Goal: Find specific page/section: Find specific page/section

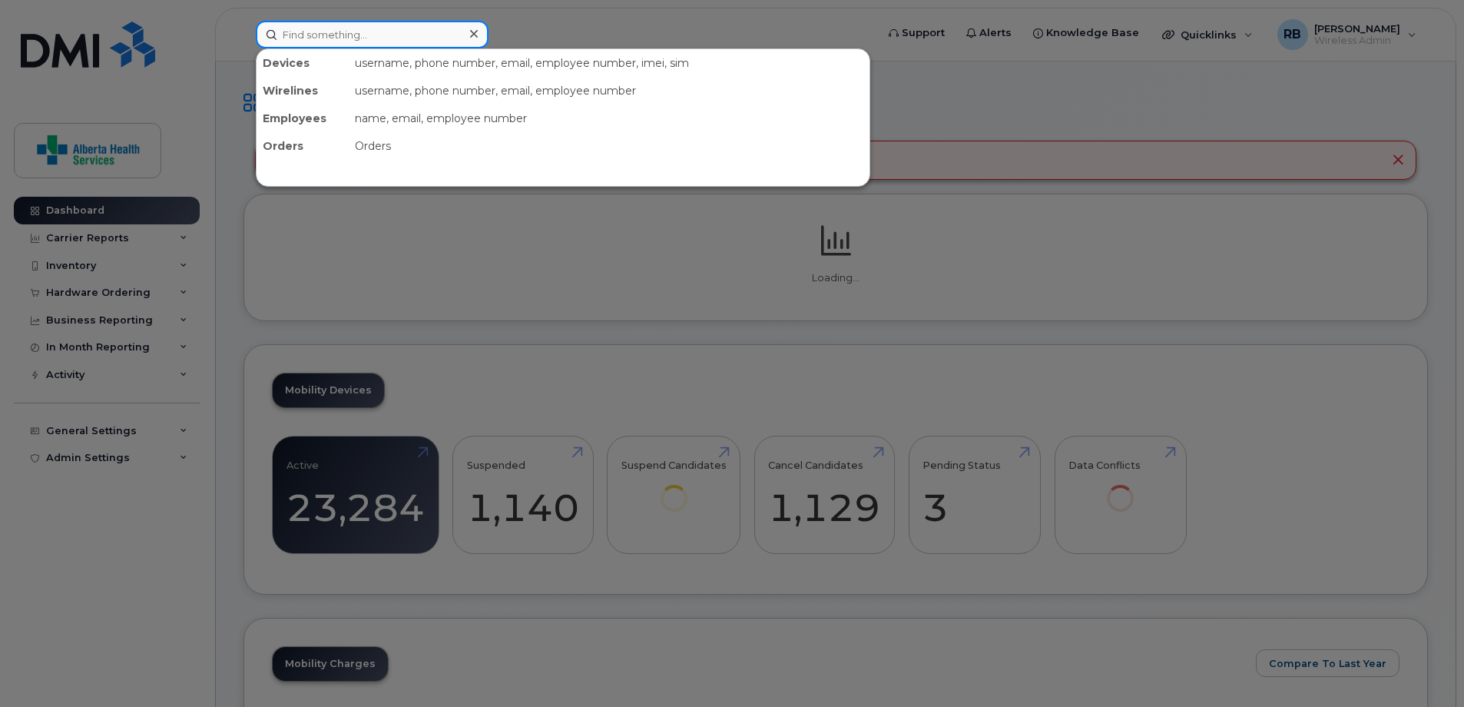
click at [397, 35] on input at bounding box center [372, 35] width 233 height 28
paste input "7802157314"
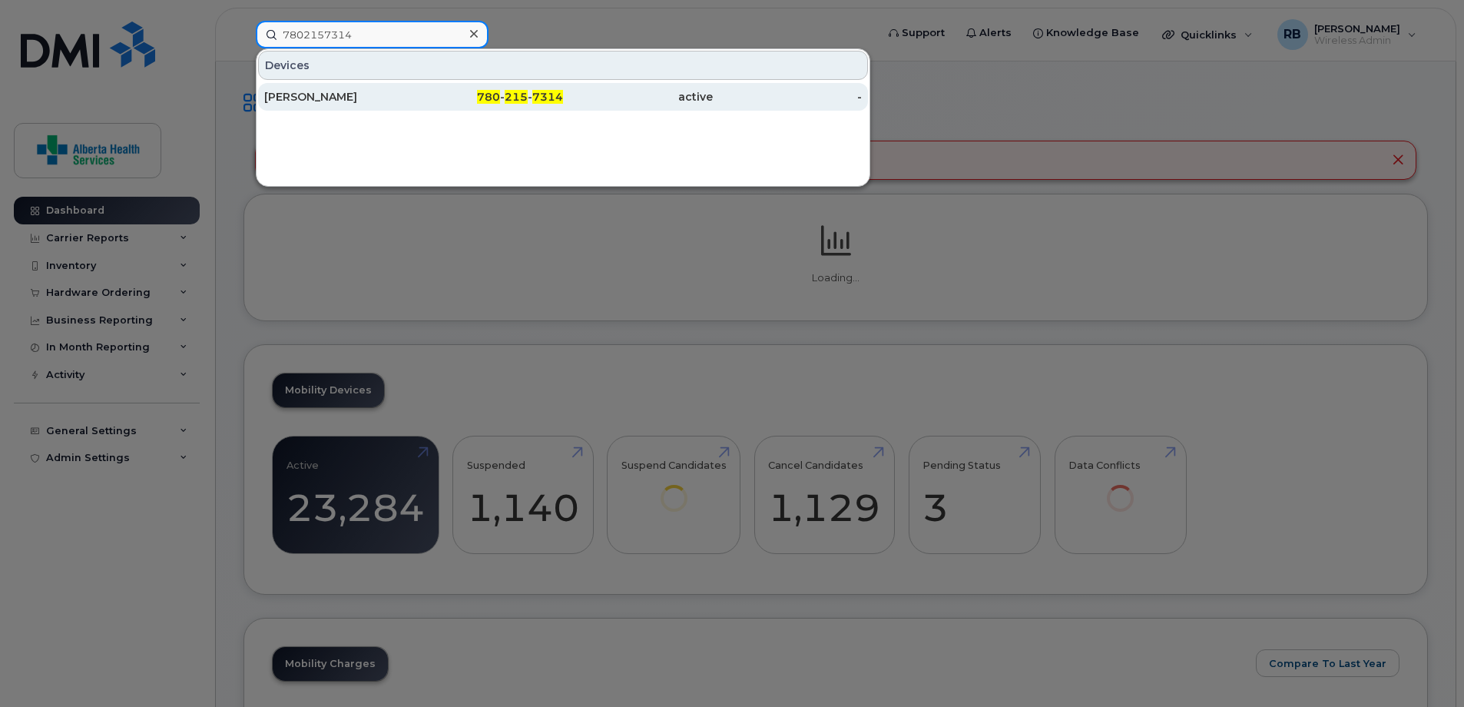
type input "7802157314"
click at [682, 92] on div "active" at bounding box center [638, 96] width 150 height 15
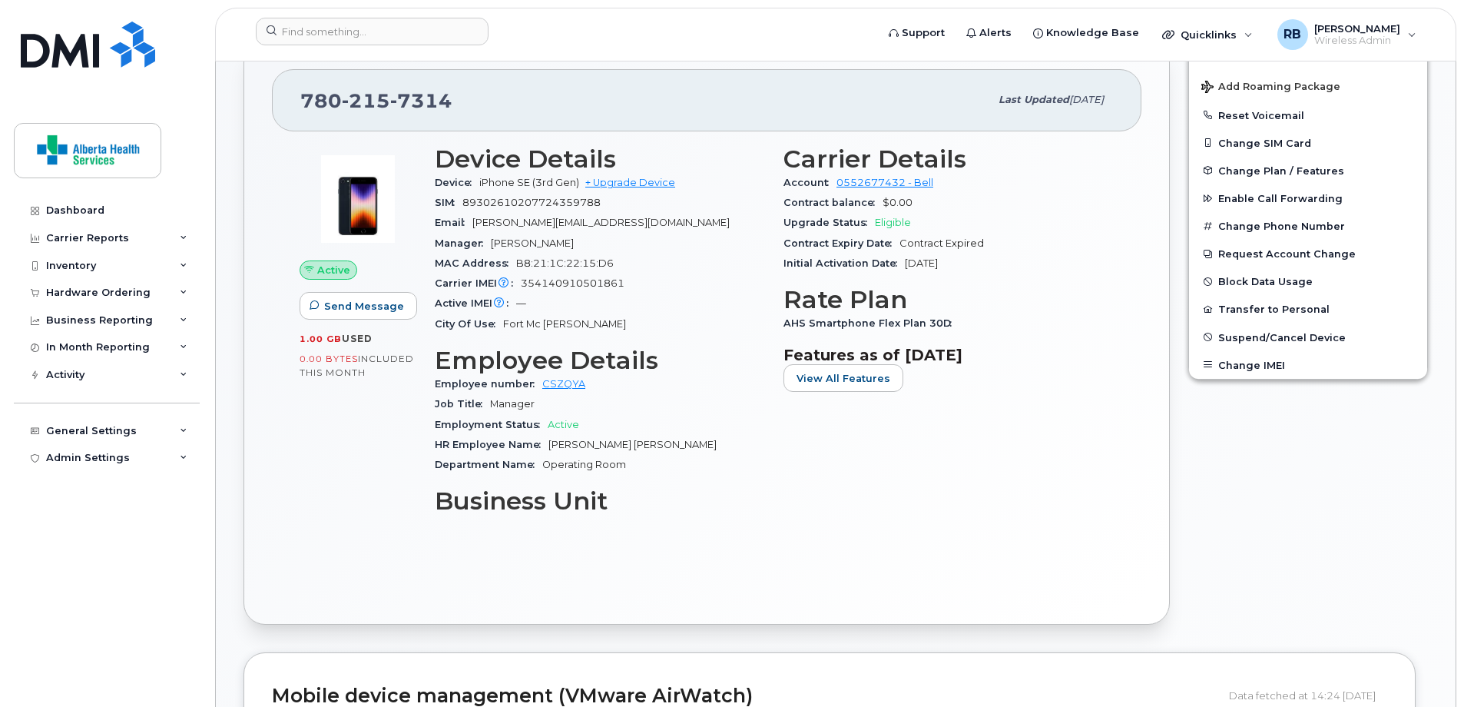
scroll to position [140, 0]
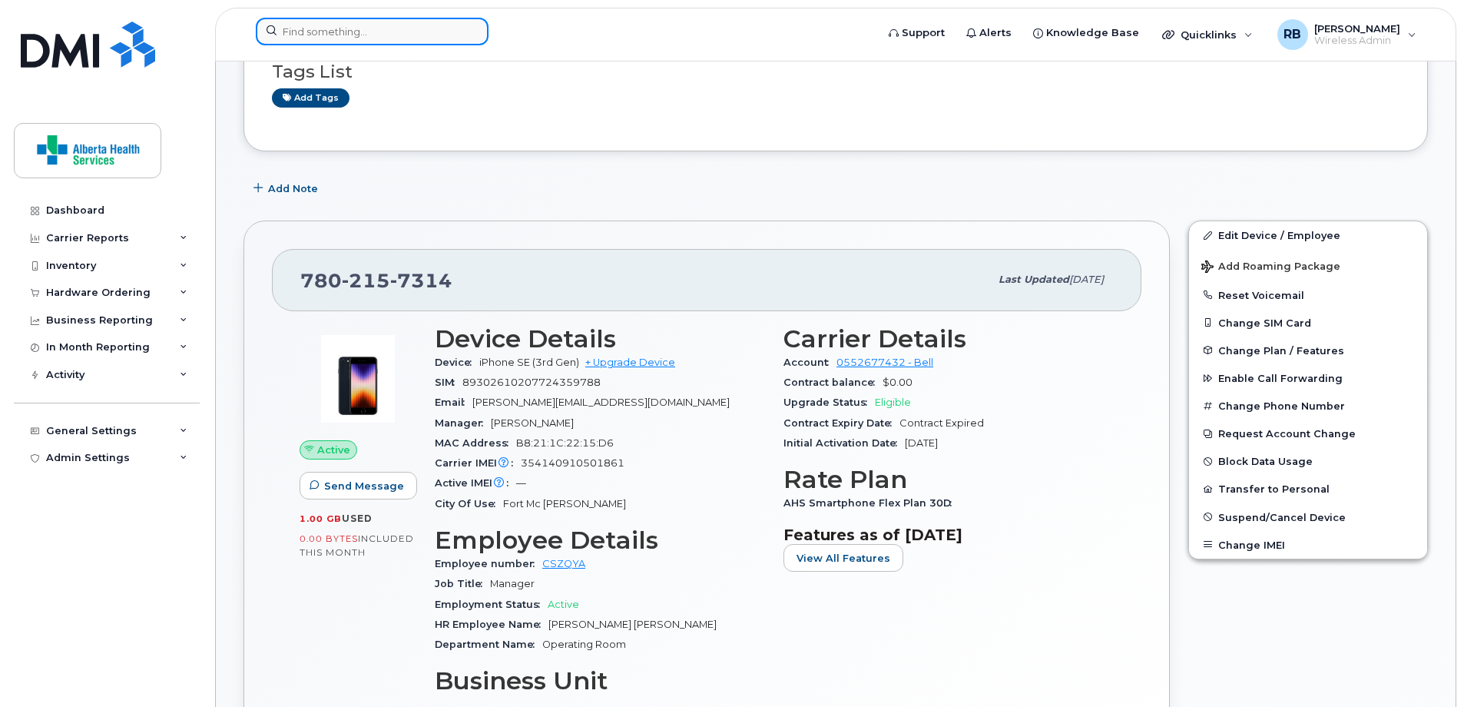
click at [382, 41] on input at bounding box center [372, 32] width 233 height 28
paste input "Branin Mundy"
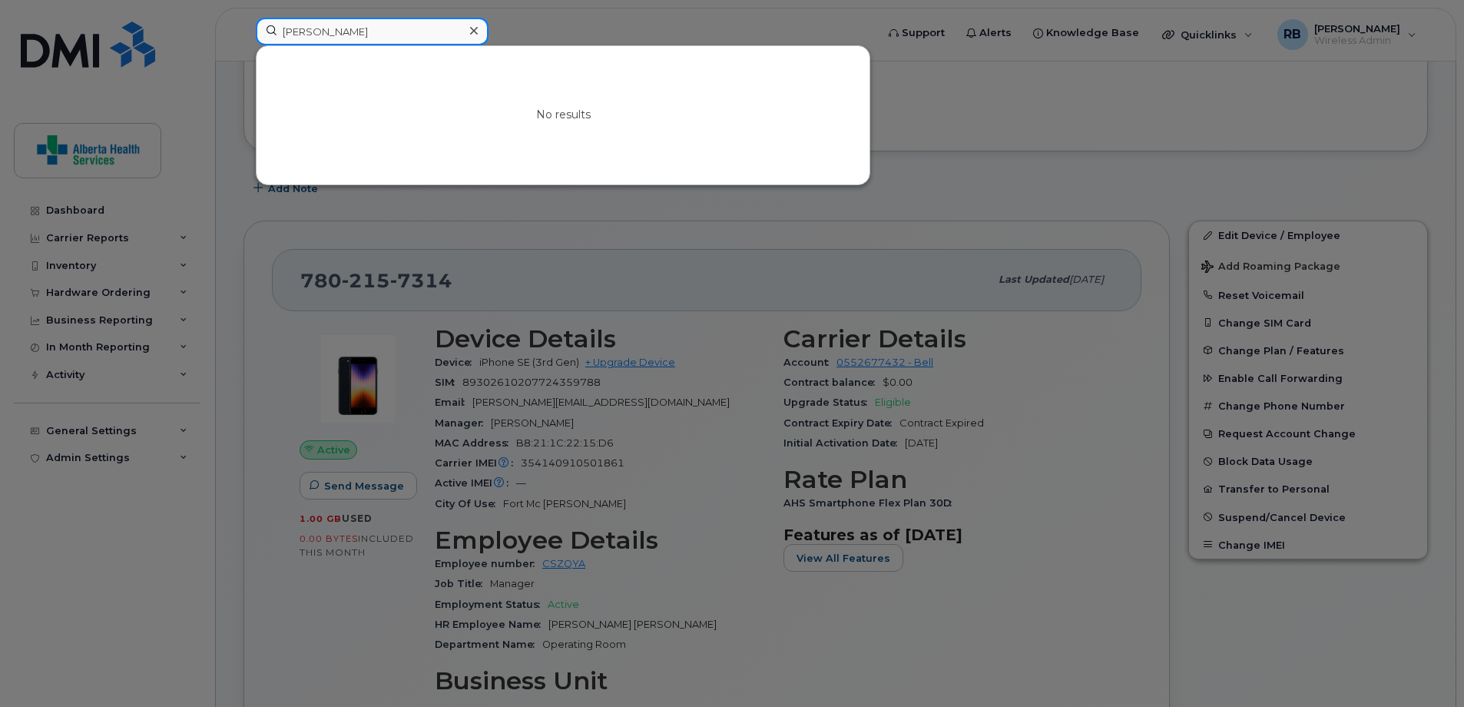
drag, startPoint x: 398, startPoint y: 29, endPoint x: 132, endPoint y: 29, distance: 265.8
click at [244, 29] on div "Branin Mundy No results" at bounding box center [561, 35] width 635 height 34
paste input "780-360-4443"
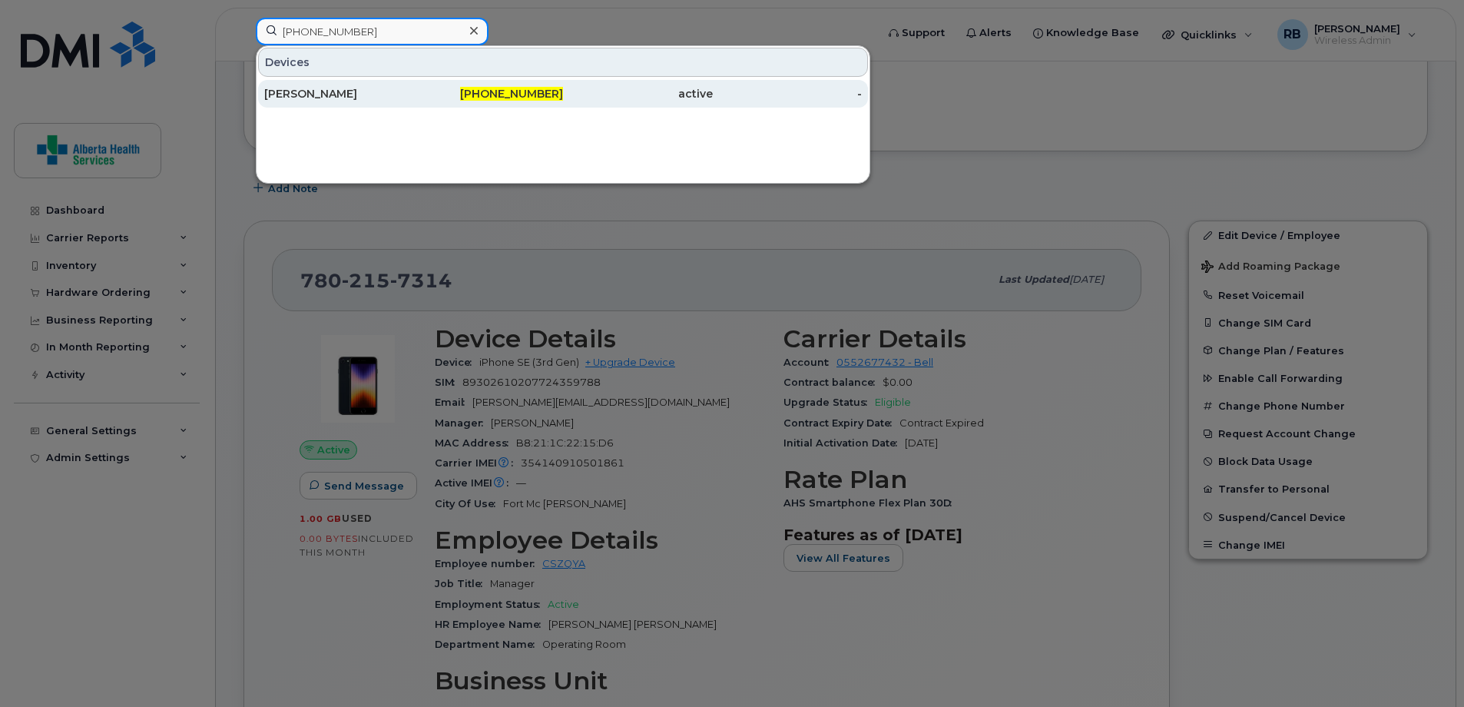
type input "780-360-4443"
click at [545, 97] on span "780-360-4443" at bounding box center [511, 94] width 103 height 14
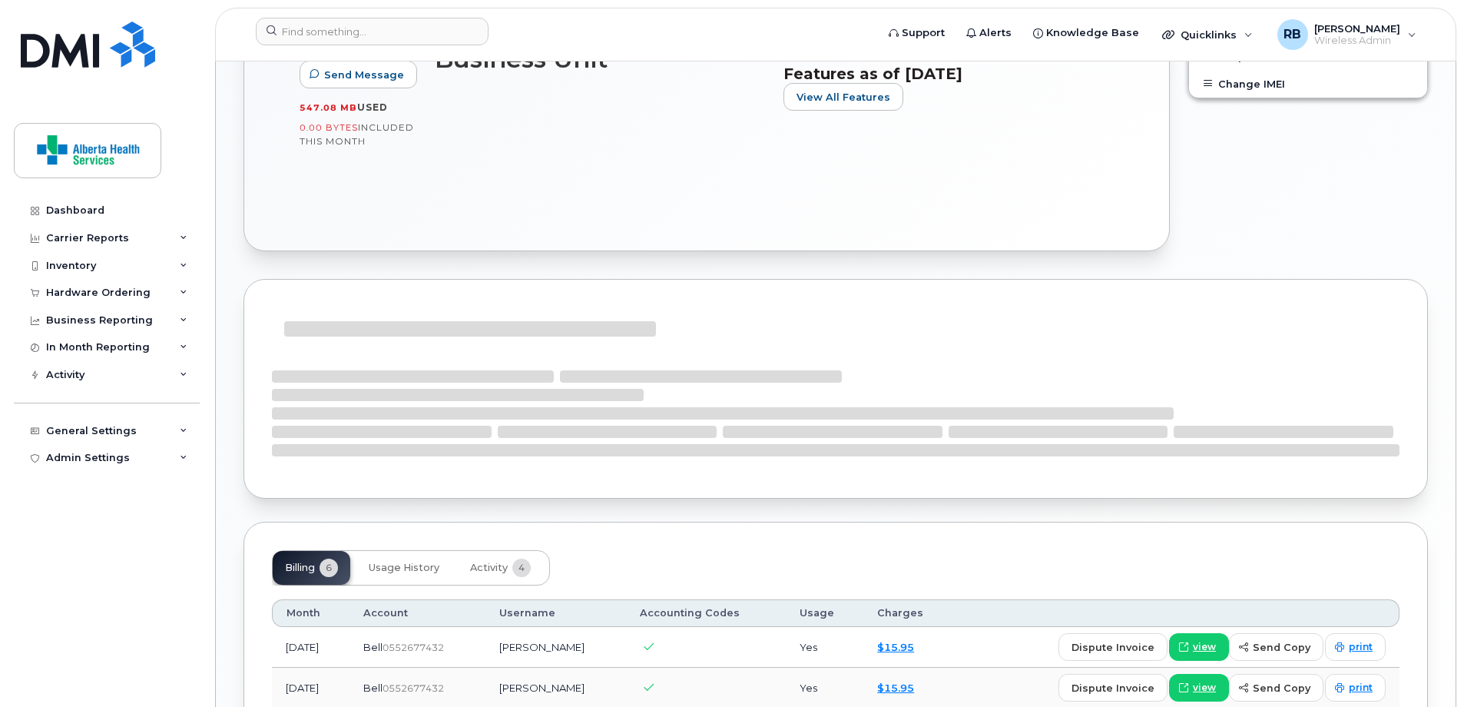
scroll to position [615, 0]
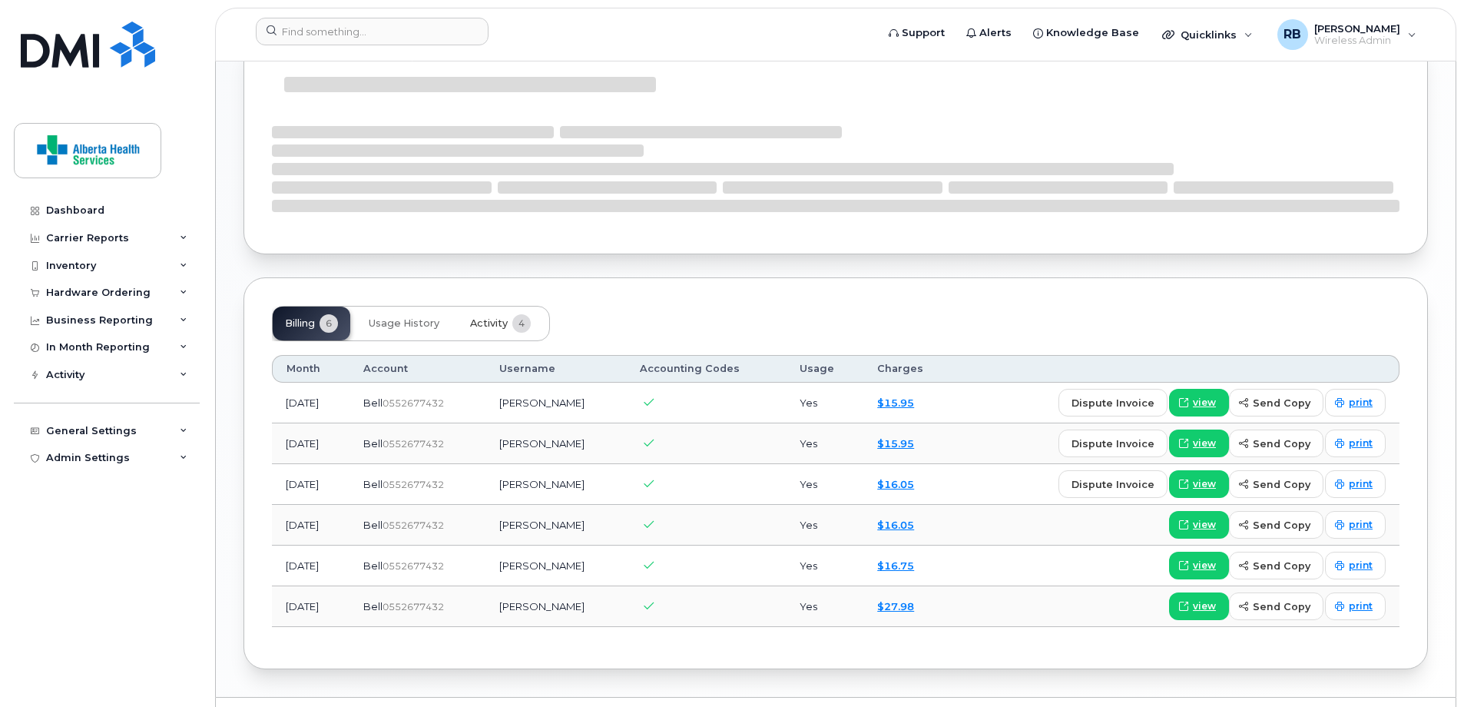
click at [496, 326] on span "Activity" at bounding box center [489, 323] width 38 height 12
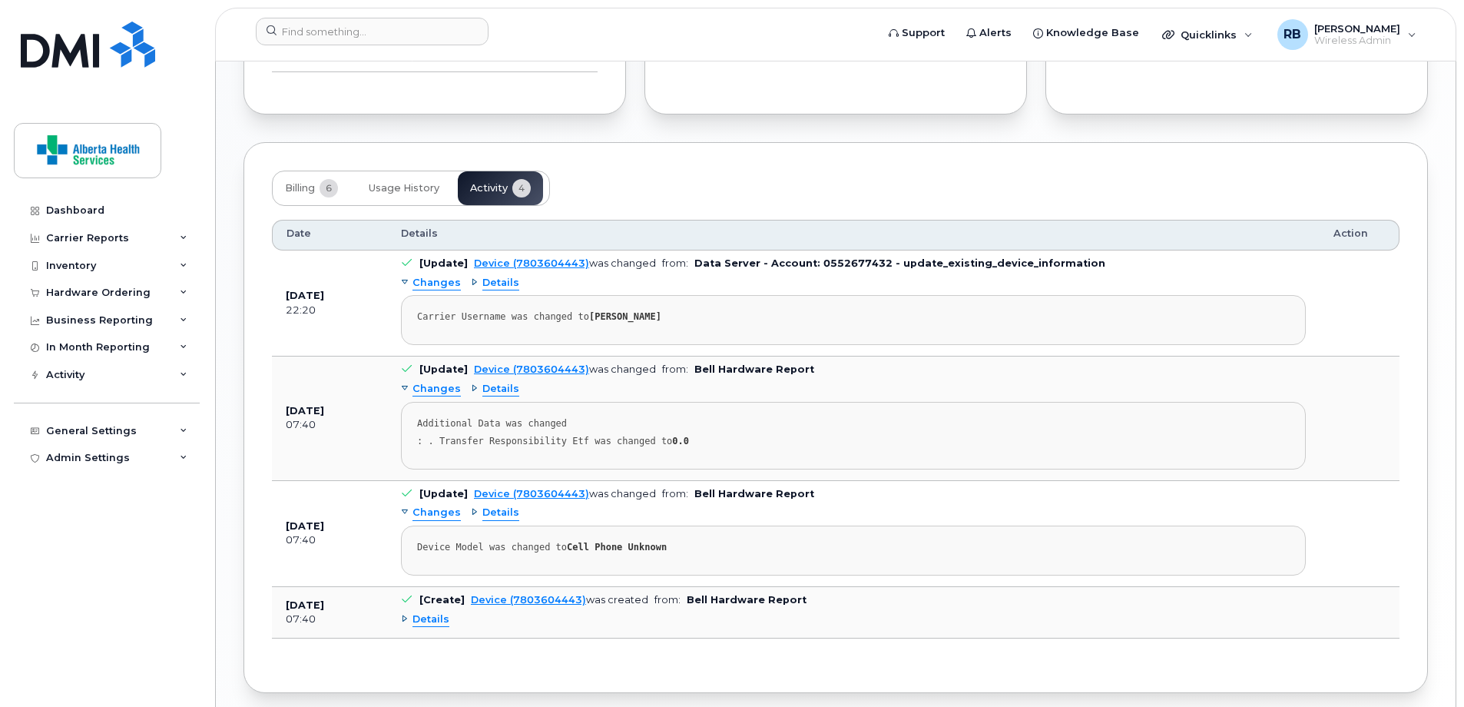
scroll to position [1034, 0]
